Goal: Task Accomplishment & Management: Use online tool/utility

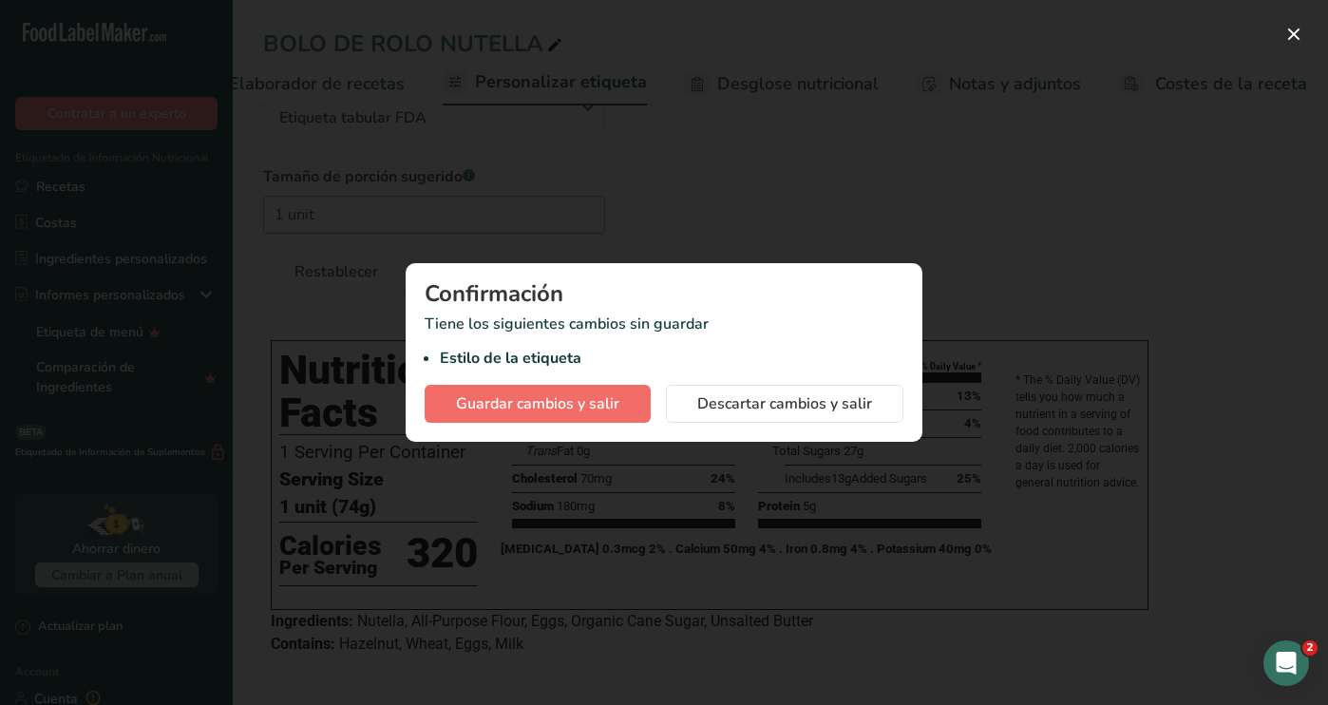
click at [612, 409] on span "Guardar cambios y salir" at bounding box center [537, 403] width 163 height 23
click at [588, 400] on span "Guardar cambios y salir" at bounding box center [537, 403] width 163 height 23
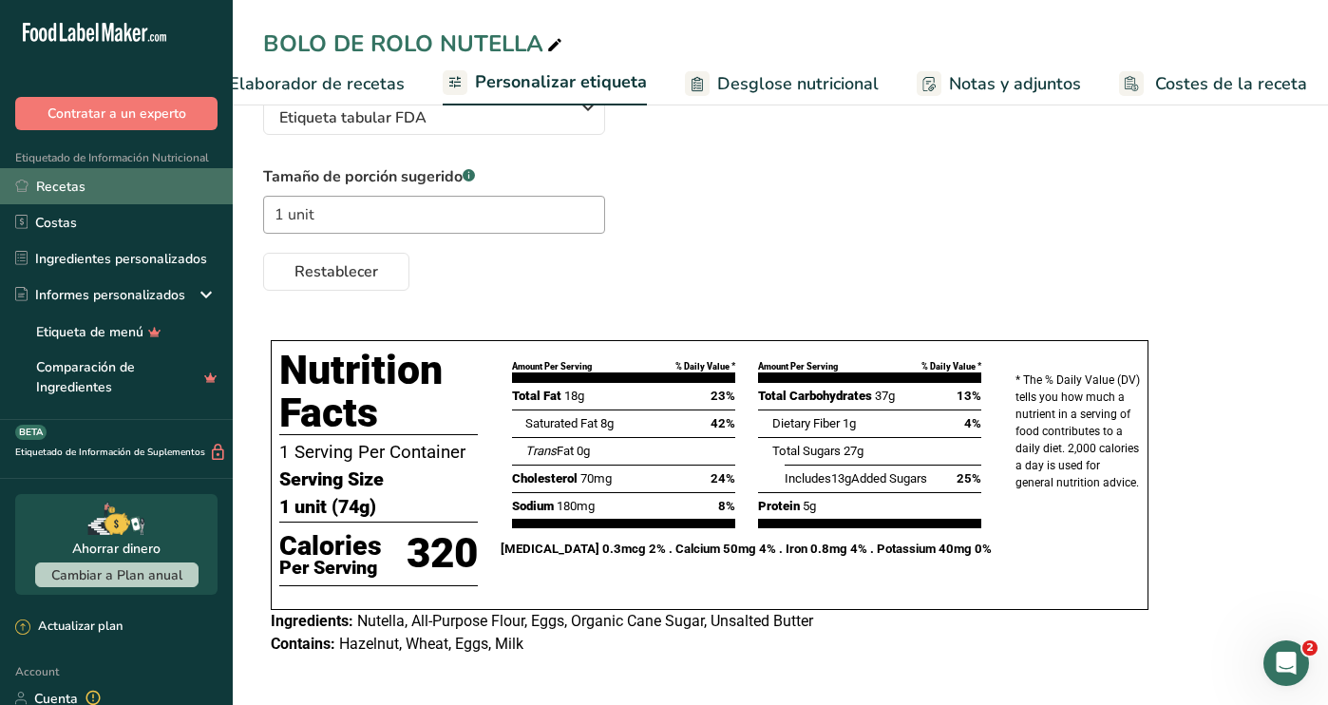
click at [102, 186] on link "Recetas" at bounding box center [116, 186] width 233 height 36
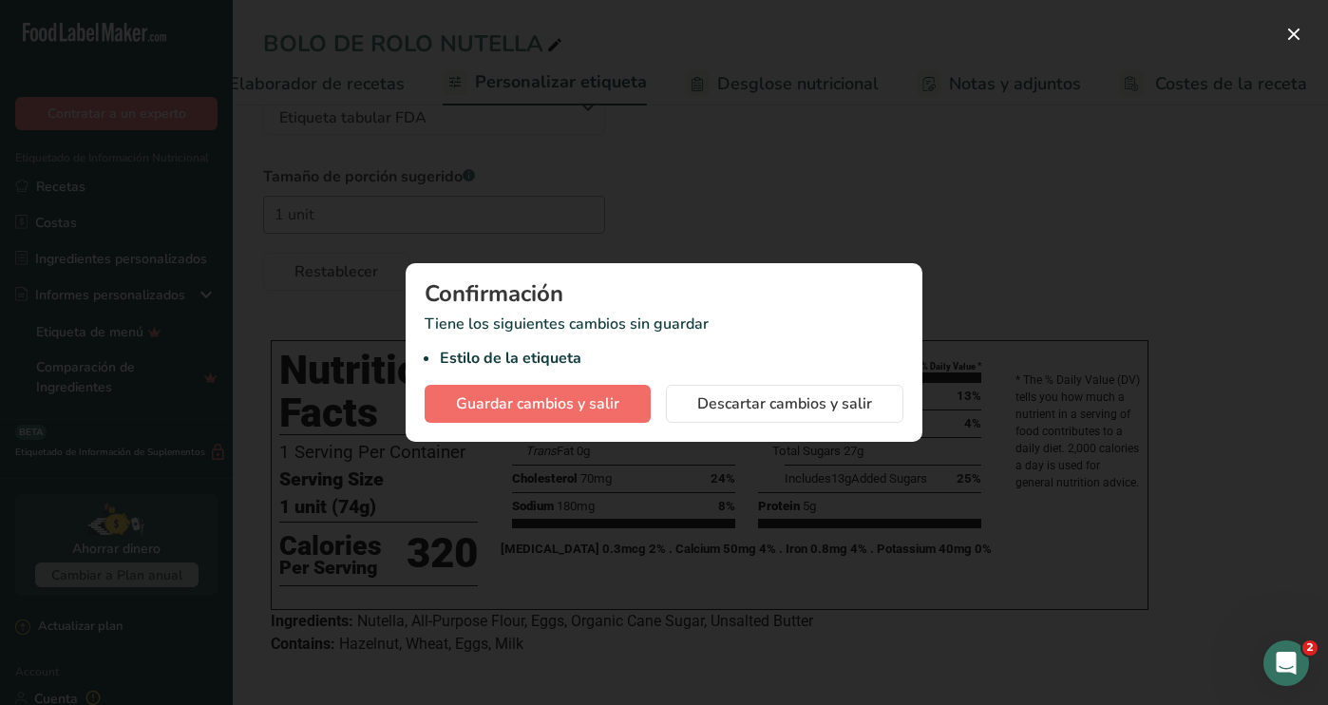
click at [514, 397] on span "Guardar cambios y salir" at bounding box center [537, 403] width 163 height 23
click at [579, 413] on span "Guardar cambios y salir" at bounding box center [537, 403] width 163 height 23
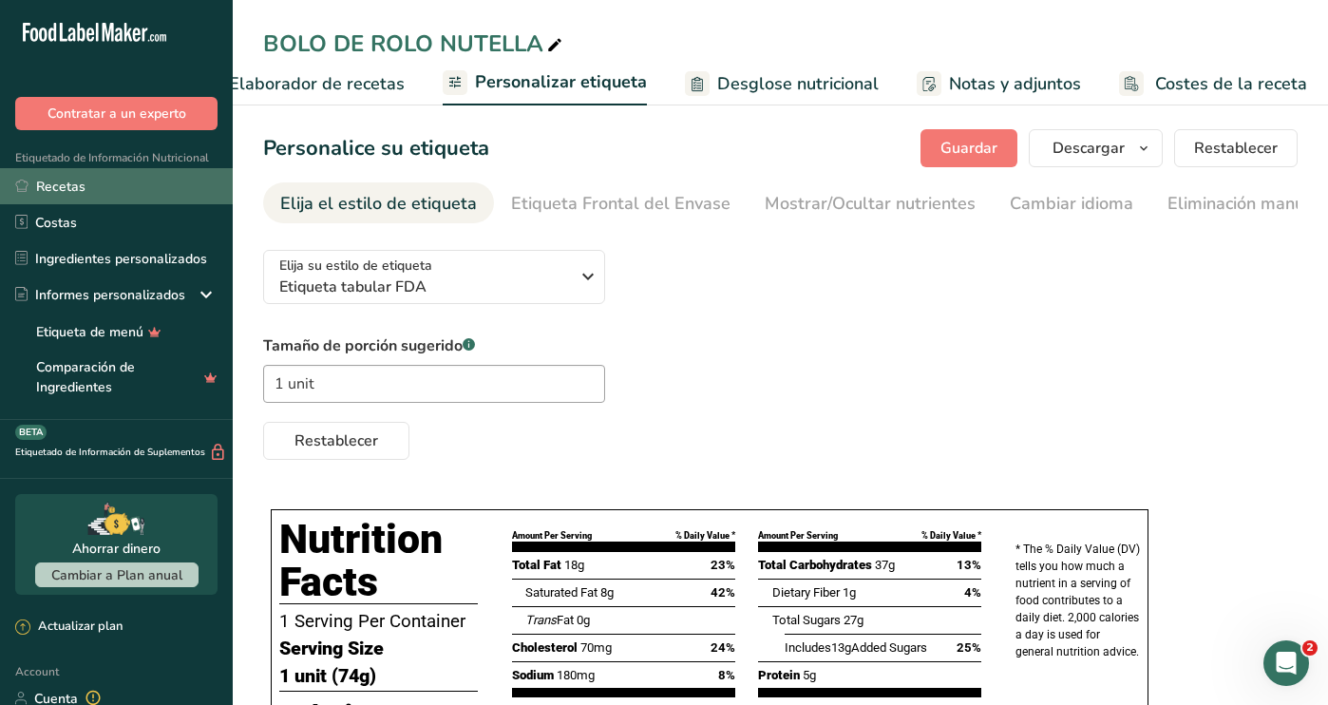
click at [143, 181] on link "Recetas" at bounding box center [116, 186] width 233 height 36
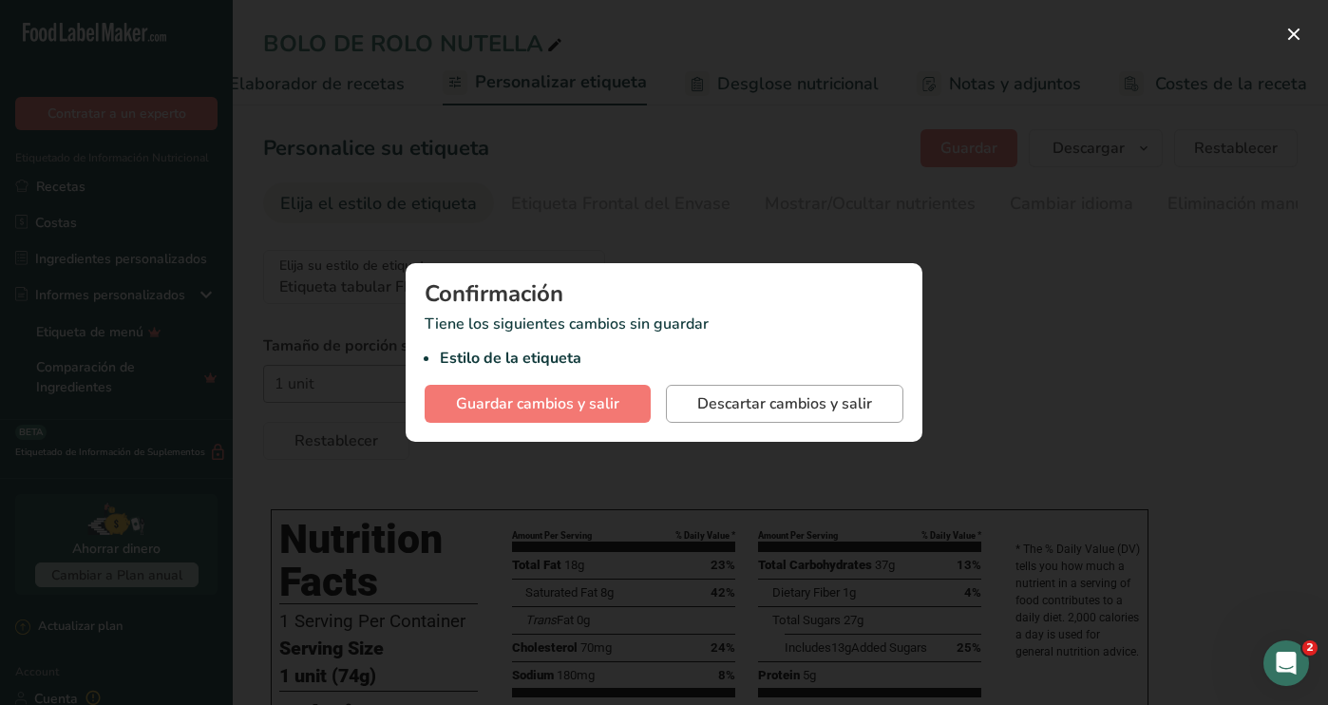
click at [851, 409] on span "Descartar cambios y salir" at bounding box center [784, 403] width 175 height 23
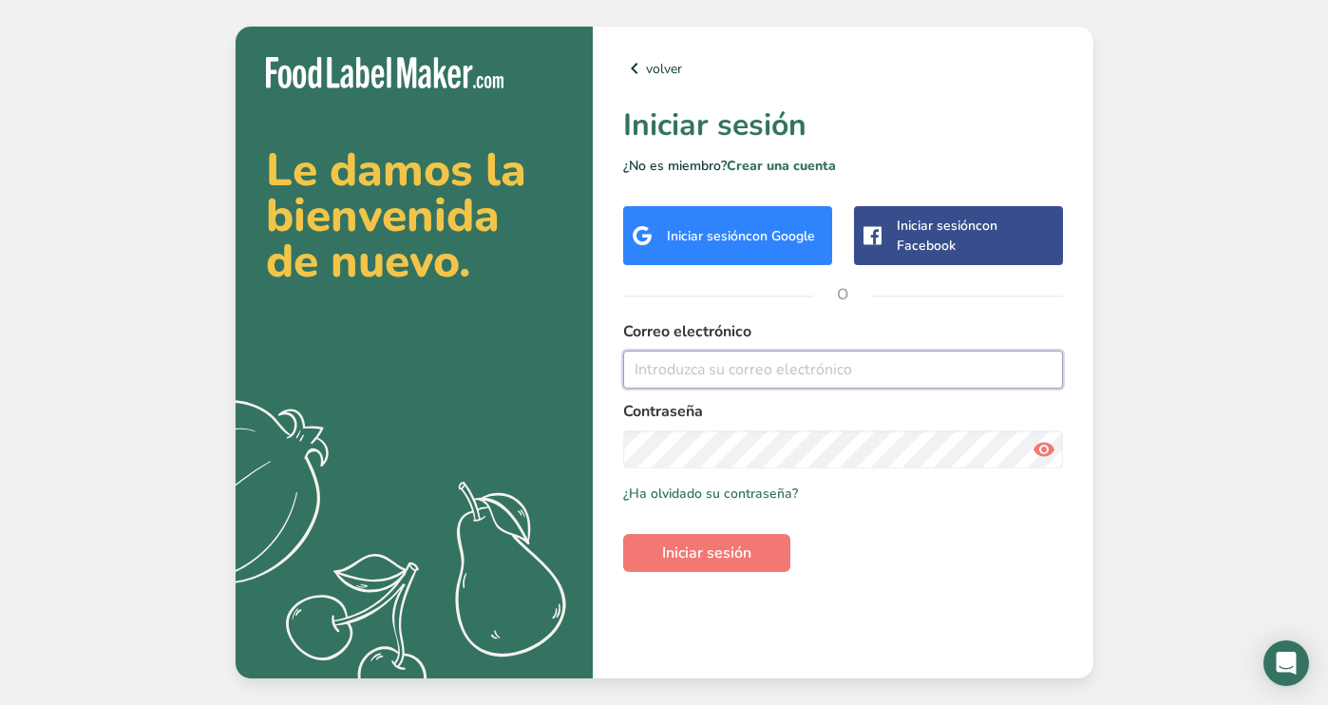
type input "M"
type input "[EMAIL_ADDRESS][DOMAIN_NAME]"
click at [1051, 437] on icon at bounding box center [1044, 449] width 23 height 34
click at [708, 550] on span "Iniciar sesión" at bounding box center [706, 552] width 89 height 23
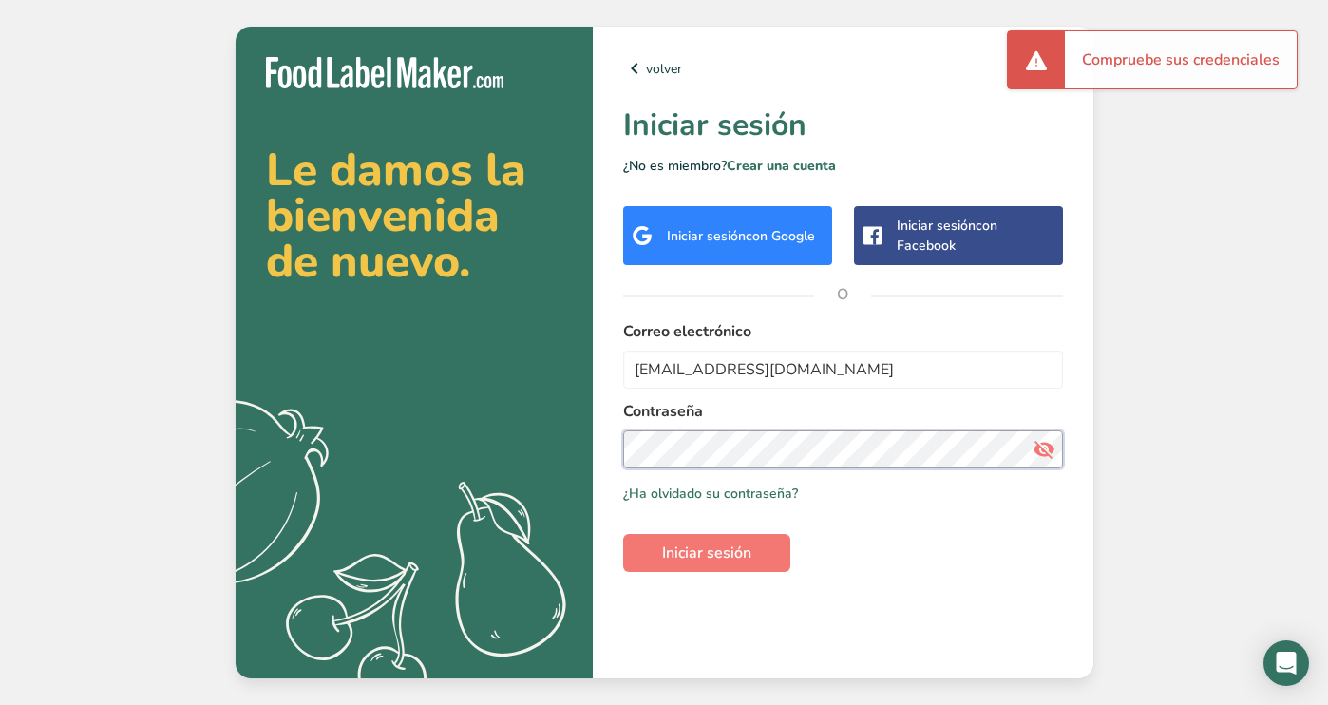
click at [506, 420] on section "Le damos la bienvenida de nuevo. .a{fill:#f5f3ed;} volver Iniciar sesión ¿No es…" at bounding box center [665, 353] width 858 height 652
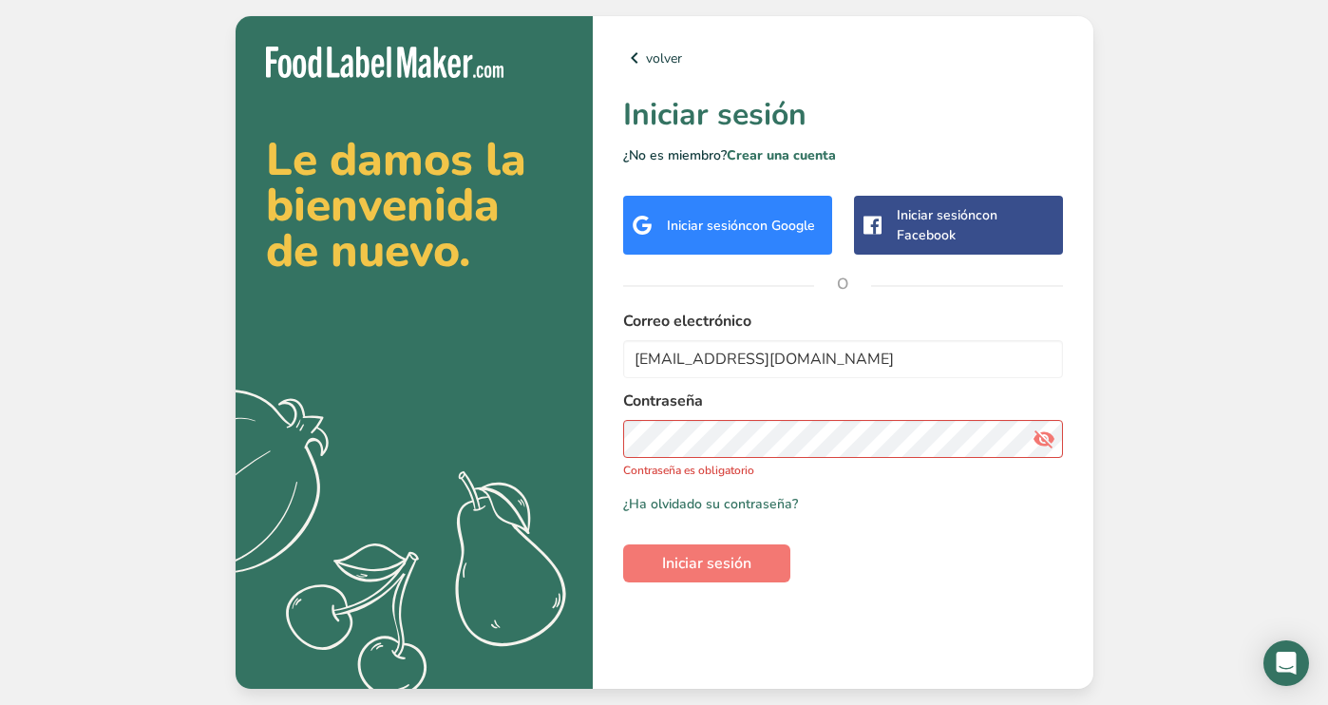
click at [786, 229] on span "con Google" at bounding box center [780, 226] width 69 height 18
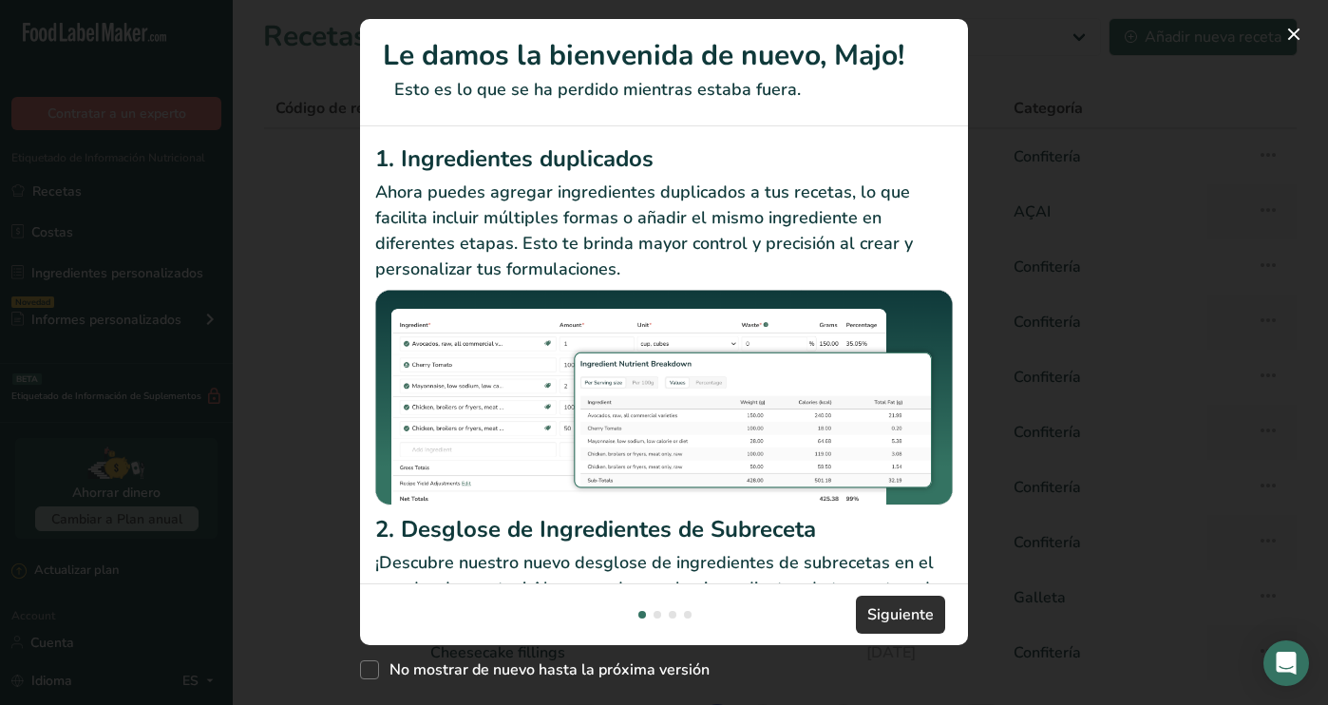
click at [920, 617] on span "Siguiente" at bounding box center [900, 614] width 66 height 23
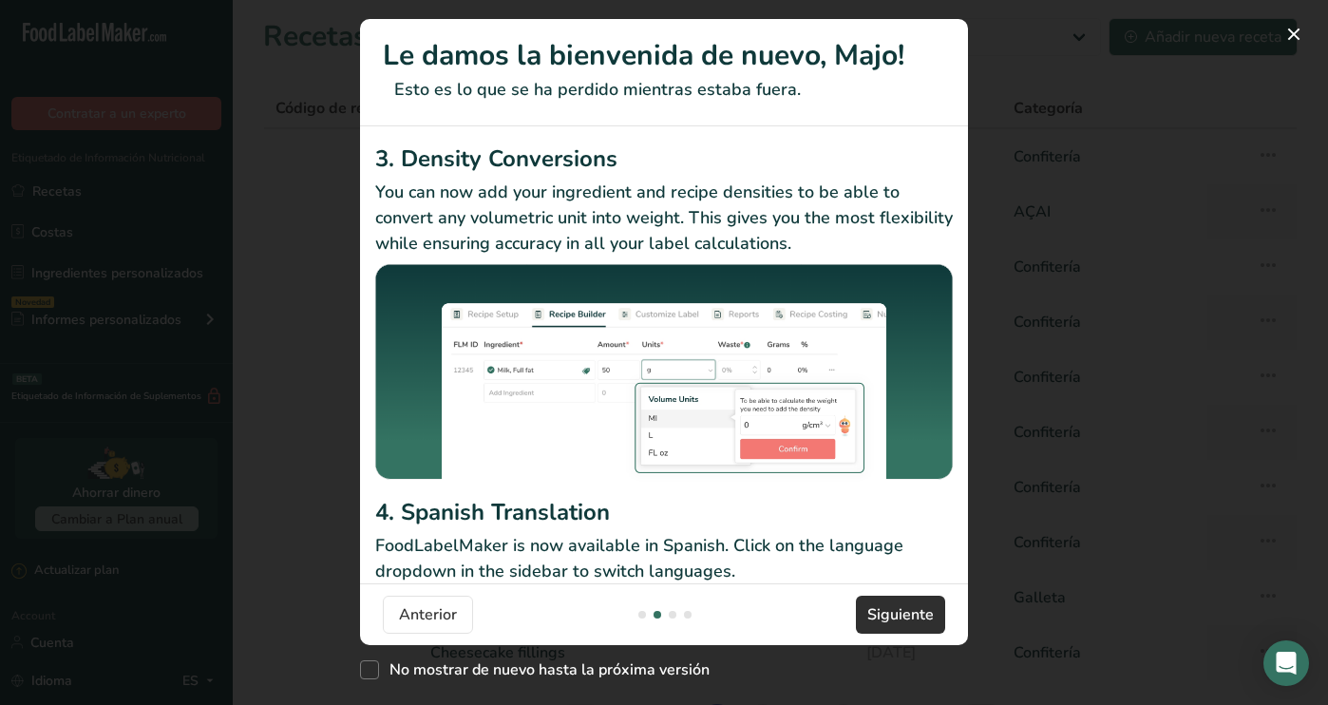
click at [922, 617] on span "Siguiente" at bounding box center [900, 614] width 66 height 23
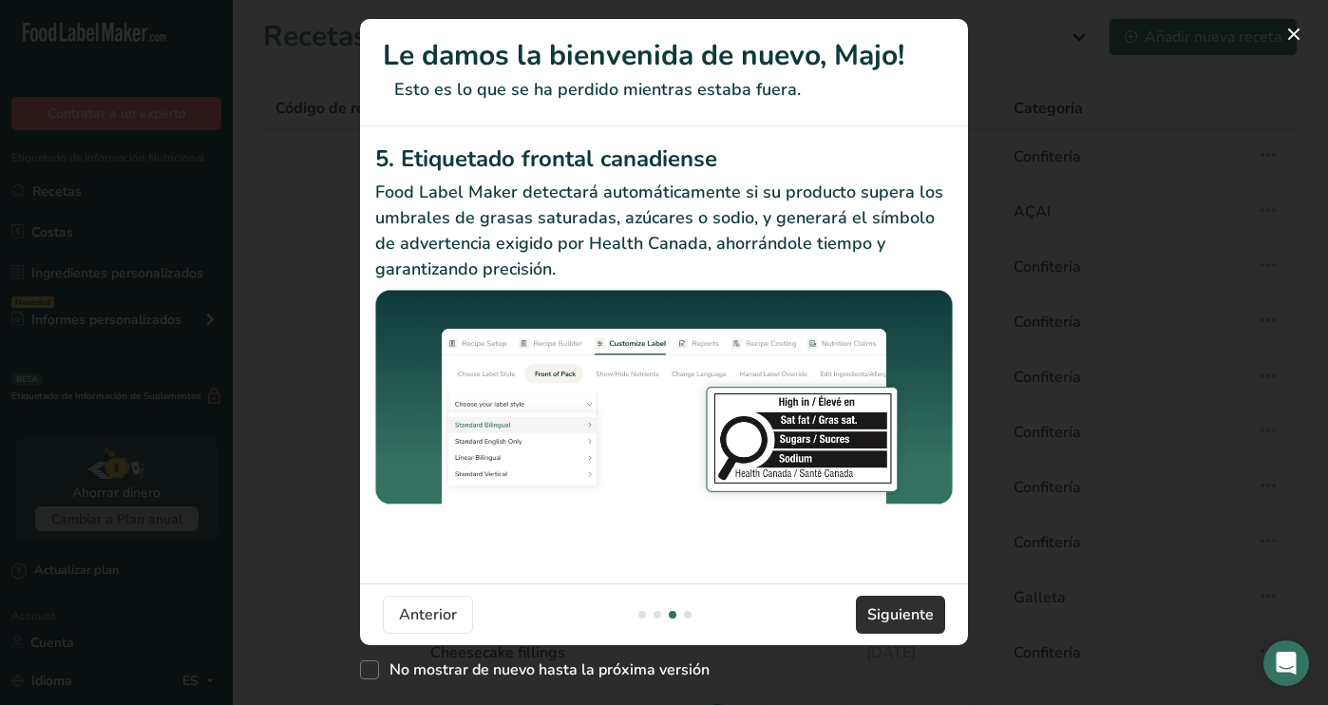
click at [922, 617] on span "Siguiente" at bounding box center [900, 614] width 66 height 23
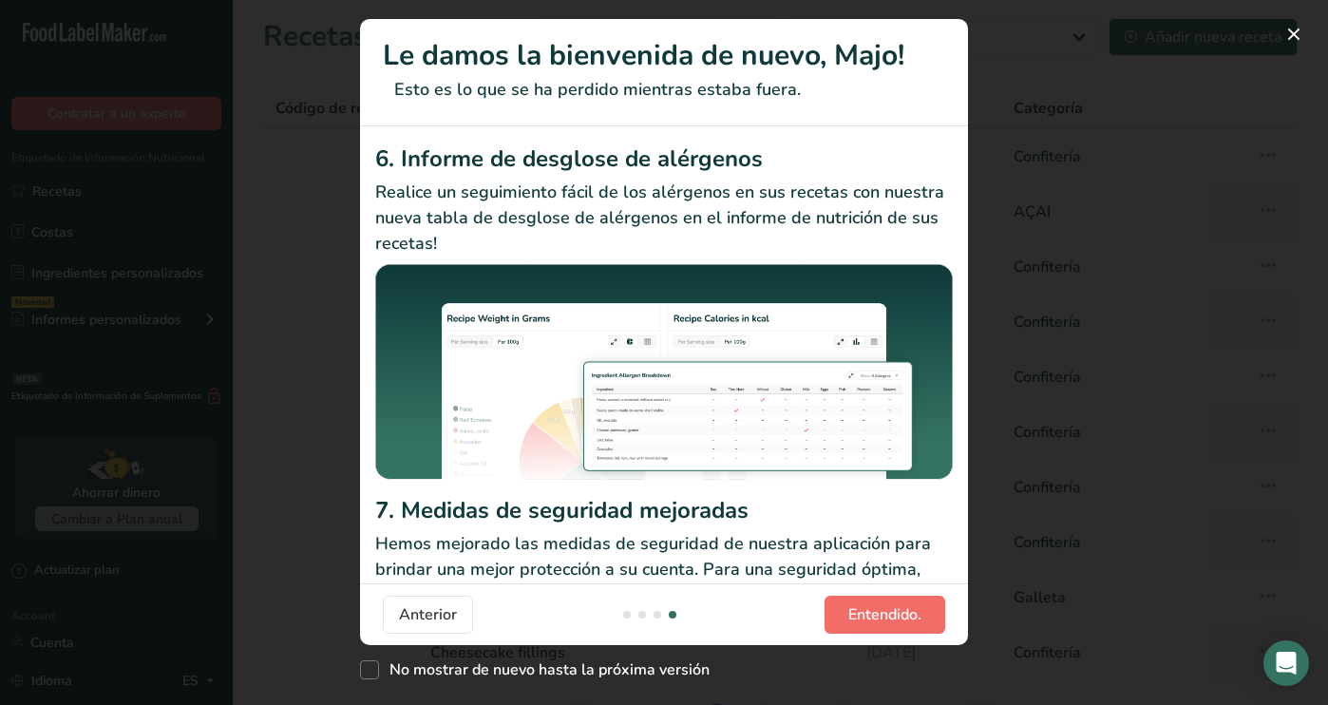
click at [922, 617] on button "Entendido." at bounding box center [885, 615] width 121 height 38
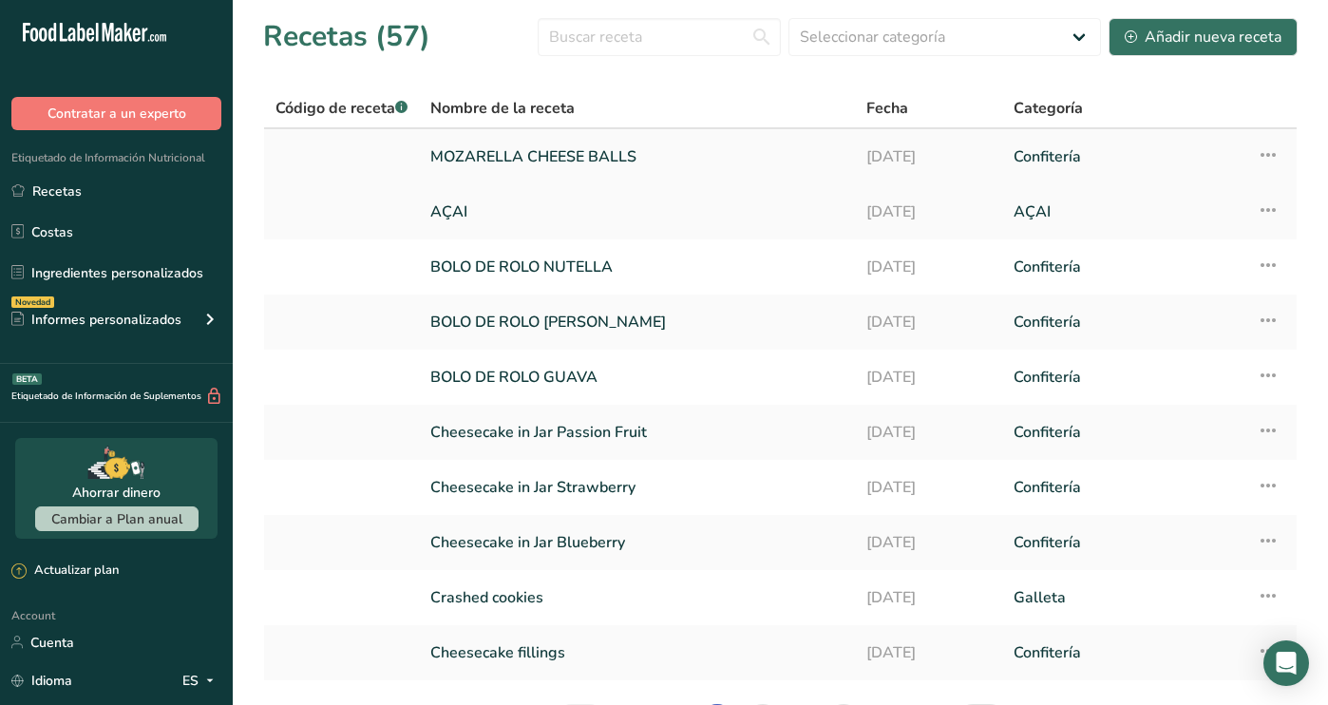
scroll to position [0, 0]
